Goal: Ask a question

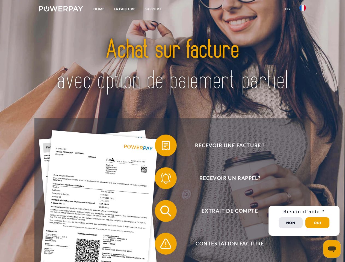
click at [61, 10] on img at bounding box center [61, 8] width 44 height 5
click at [302, 10] on img at bounding box center [302, 8] width 7 height 7
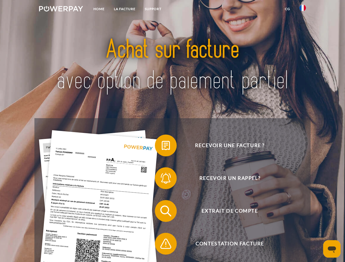
click at [287, 9] on link "CG" at bounding box center [287, 9] width 14 height 10
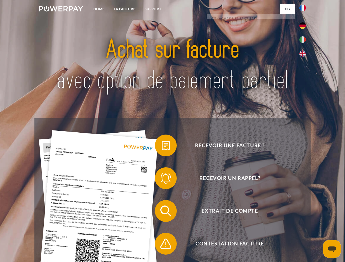
click at [162, 146] on span at bounding box center [157, 145] width 27 height 27
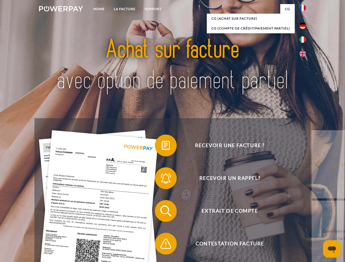
click at [162, 179] on div "Recevoir une facture ? Recevoir un rappel? Extrait de compte retour" at bounding box center [172, 227] width 276 height 218
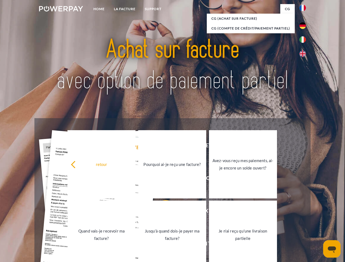
click at [162, 212] on link "Jusqu'à quand dois-je payer ma facture?" at bounding box center [172, 235] width 68 height 68
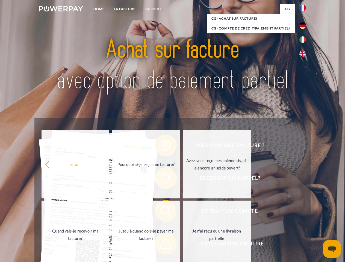
click at [183, 245] on link "Je n'ai reçu qu'une livraison partielle" at bounding box center [217, 235] width 68 height 68
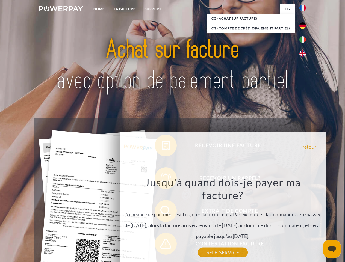
click at [304, 221] on div "Recevoir une facture ? Recevoir un rappel? Extrait de compte retour" at bounding box center [172, 227] width 276 height 218
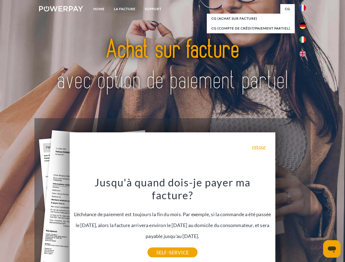
click at [290, 222] on span "Extrait de compte" at bounding box center [230, 211] width 134 height 22
click at [317, 223] on header "Home LA FACTURE Support" at bounding box center [172, 188] width 345 height 377
